Goal: Task Accomplishment & Management: Use online tool/utility

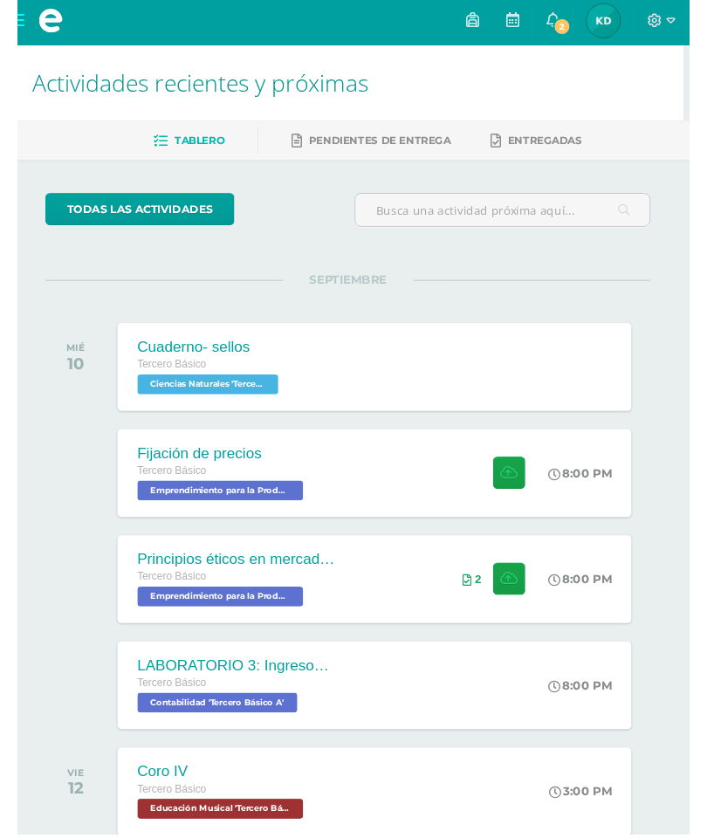
scroll to position [28, 5]
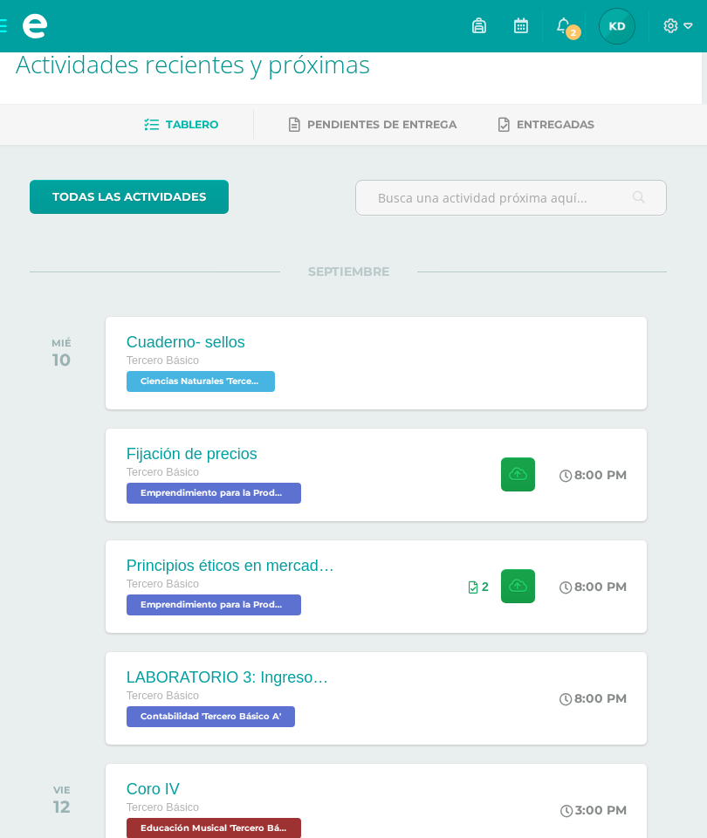
click at [518, 33] on icon at bounding box center [521, 25] width 14 height 16
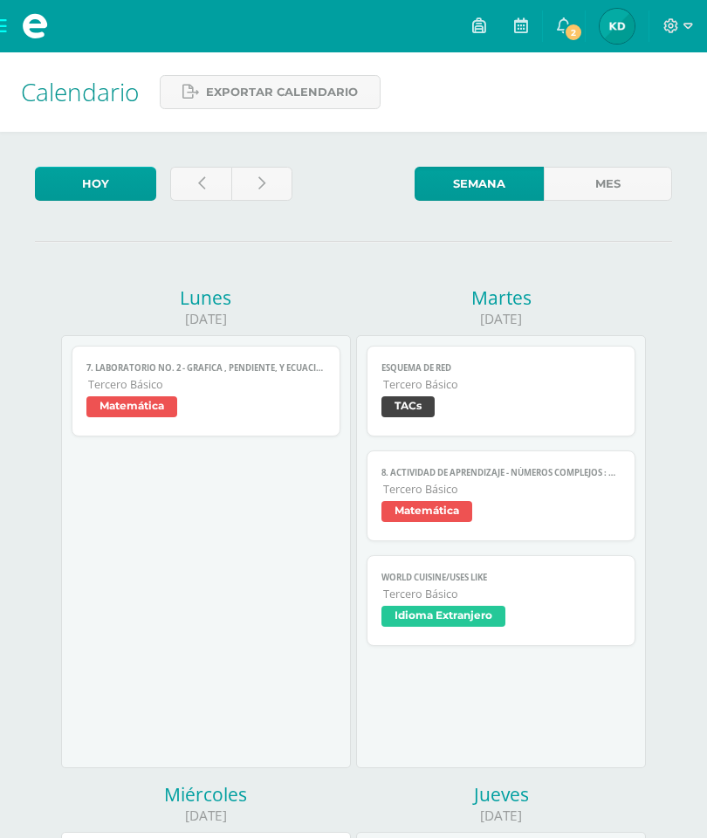
click at [200, 182] on icon at bounding box center [201, 183] width 7 height 15
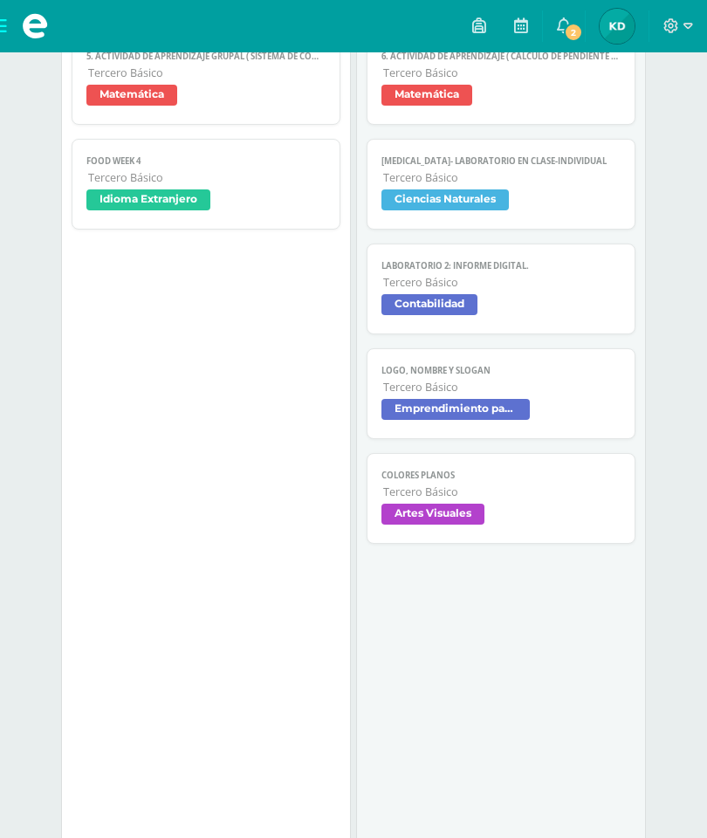
scroll to position [308, 0]
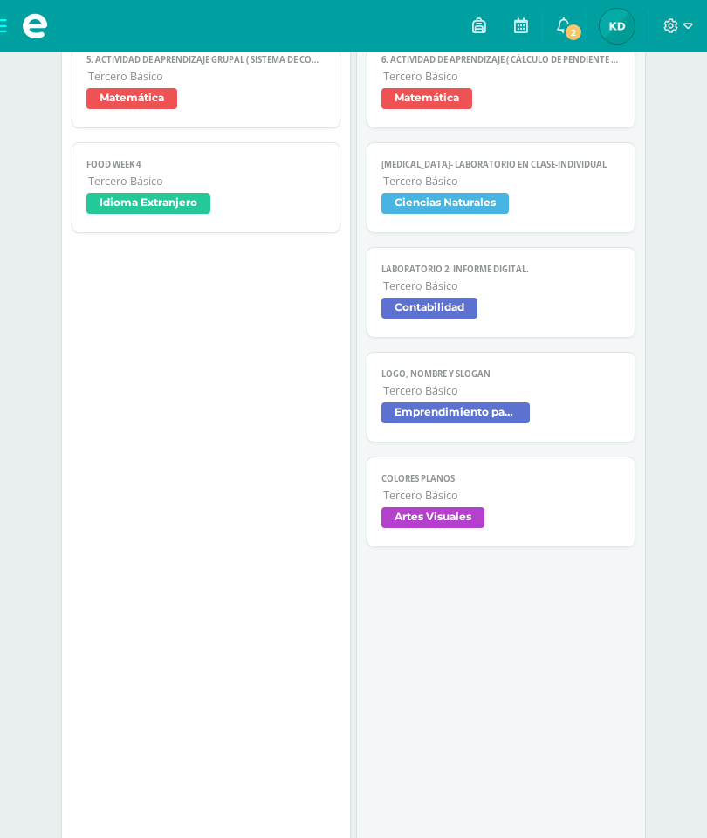
click at [570, 315] on span "Contabilidad" at bounding box center [500, 310] width 238 height 25
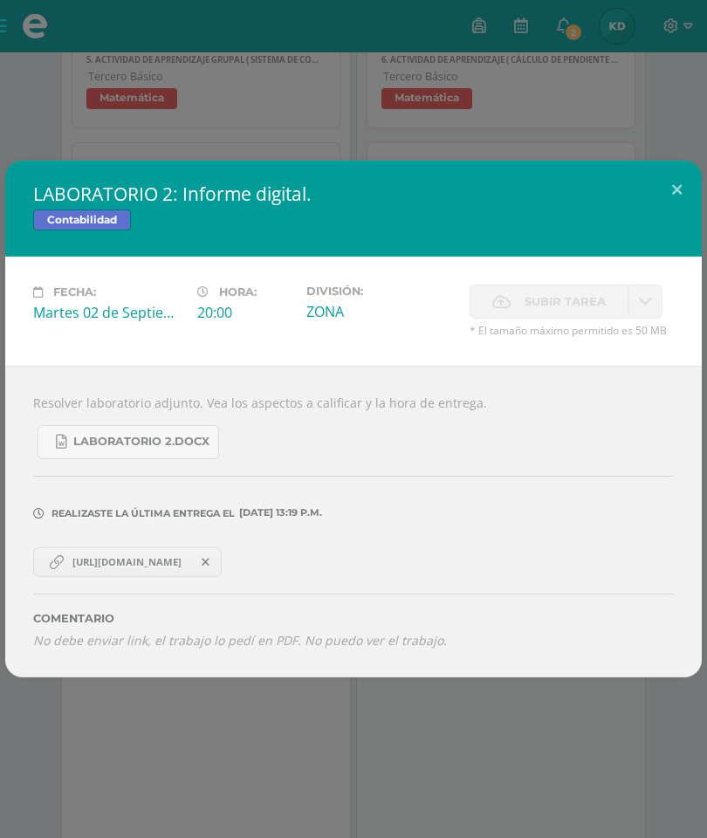
click at [122, 565] on span "https://docs.google.com/document/d/1vCFyBhtRXkNsVhqTELLsqlQEje1jDkTI/edit?usp=d…" at bounding box center [127, 562] width 127 height 14
click at [454, 765] on div "LABORATORIO 2: Informe digital. Contabilidad Fecha: Martes 02 de Septiembre Hor…" at bounding box center [353, 419] width 707 height 838
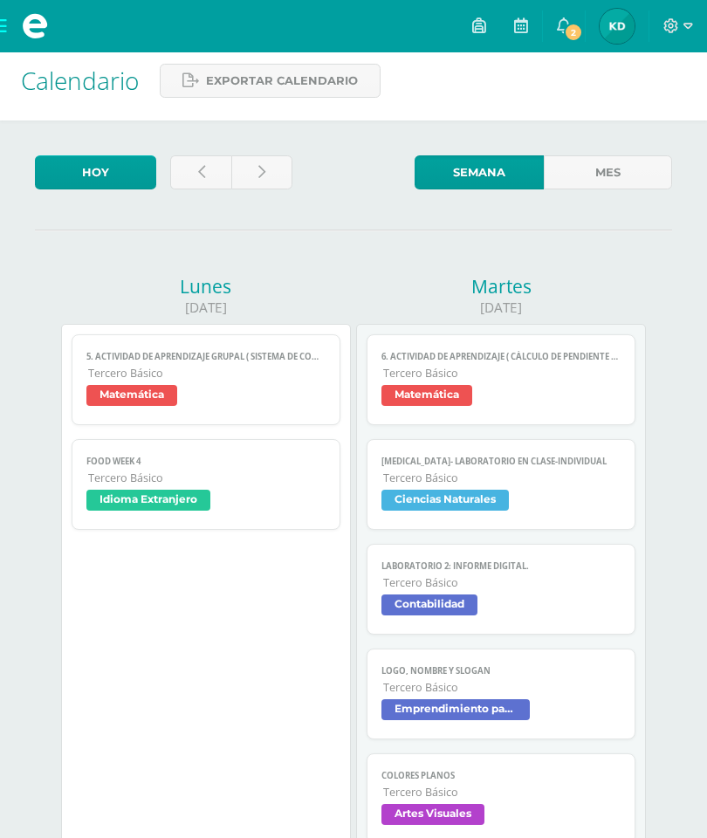
scroll to position [0, 0]
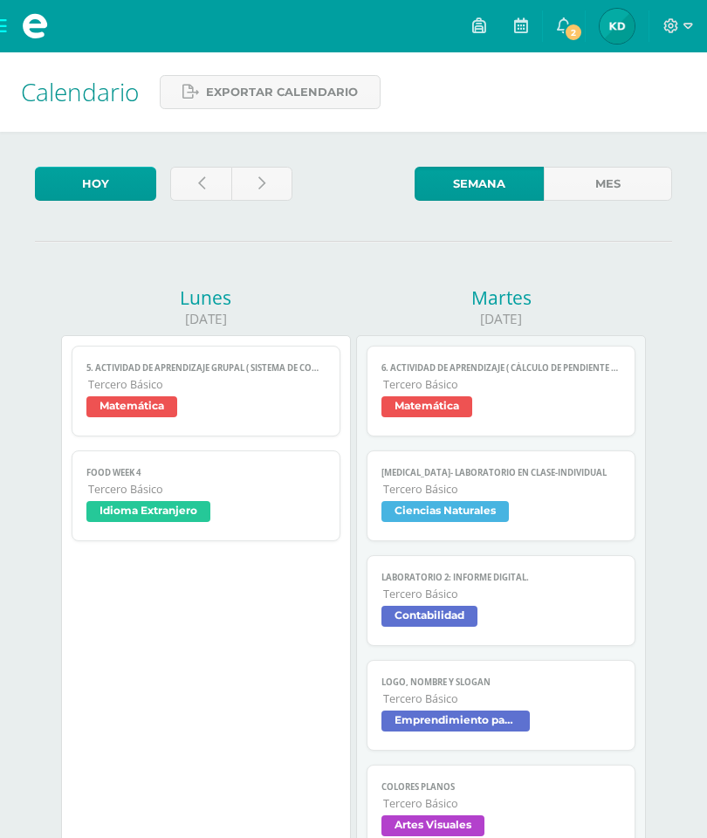
click at [268, 184] on link at bounding box center [261, 184] width 61 height 34
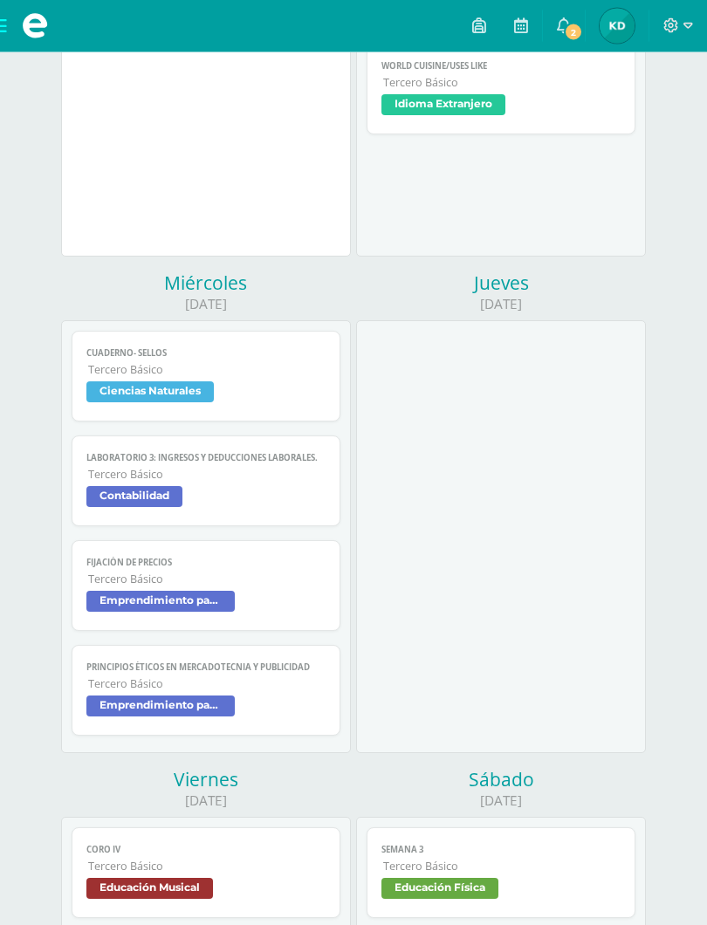
scroll to position [512, 0]
click at [120, 482] on span "Tercero Básico" at bounding box center [206, 474] width 237 height 15
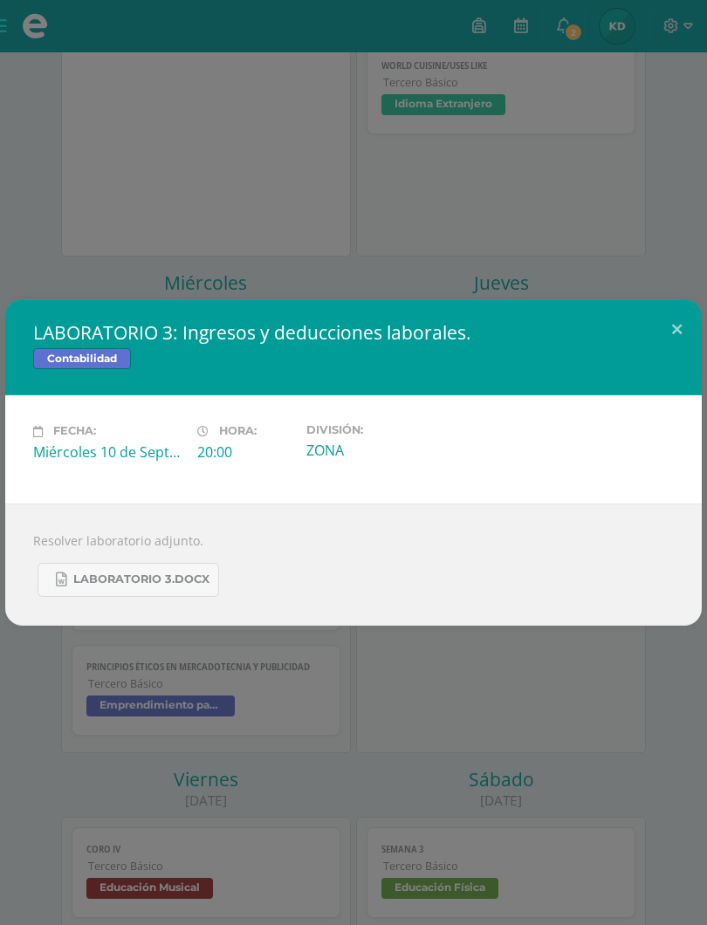
click at [114, 581] on span "LABORATORIO 3.docx" at bounding box center [141, 580] width 136 height 14
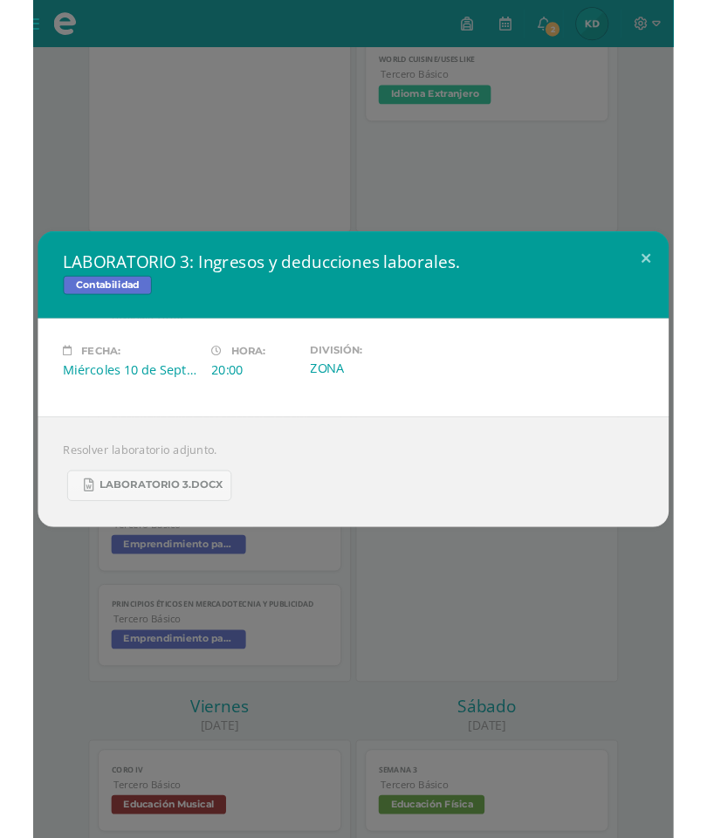
scroll to position [560, 0]
